Goal: Browse casually: Explore the website without a specific task or goal

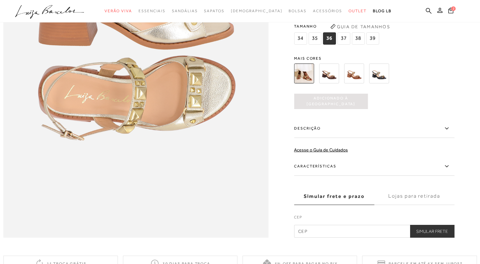
scroll to position [489, 0]
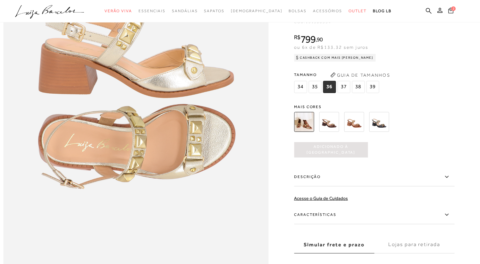
click at [450, 12] on icon at bounding box center [450, 10] width 5 height 6
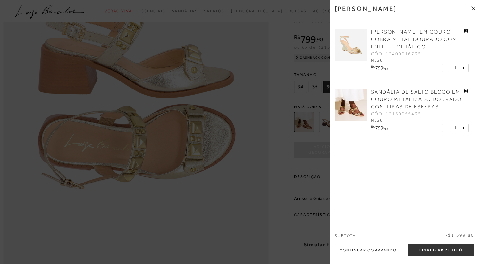
click at [242, 13] on div at bounding box center [240, 132] width 480 height 264
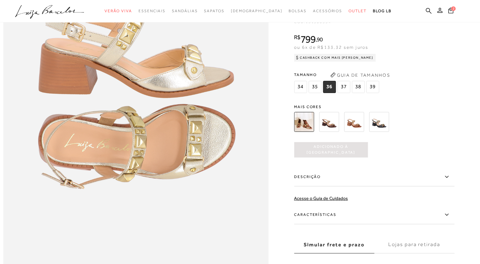
click at [35, 8] on icon ".a{fill-rule:evenodd;}" at bounding box center [49, 11] width 69 height 13
